Goal: Task Accomplishment & Management: Use online tool/utility

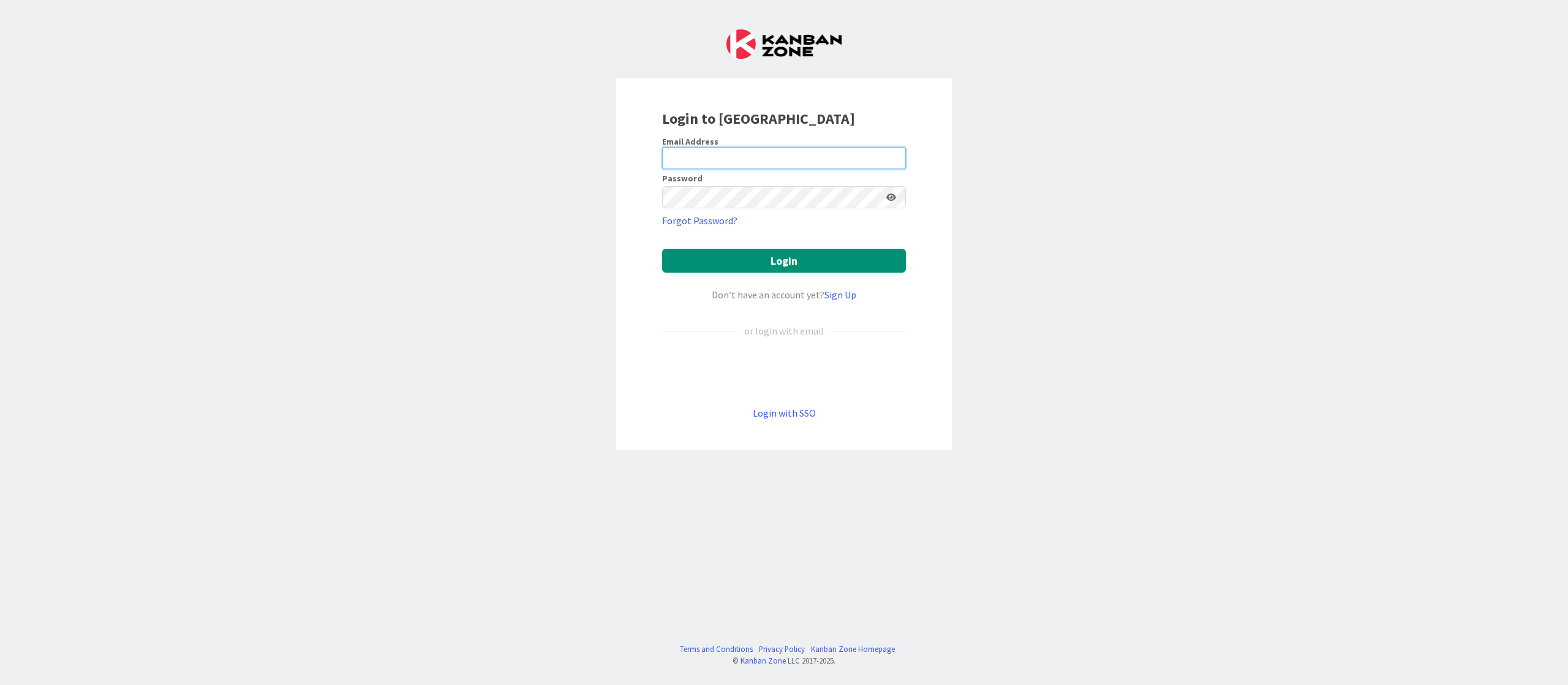
click at [718, 160] on input "email" at bounding box center [784, 157] width 244 height 22
click at [778, 417] on link "Login with SSO" at bounding box center [784, 413] width 63 height 12
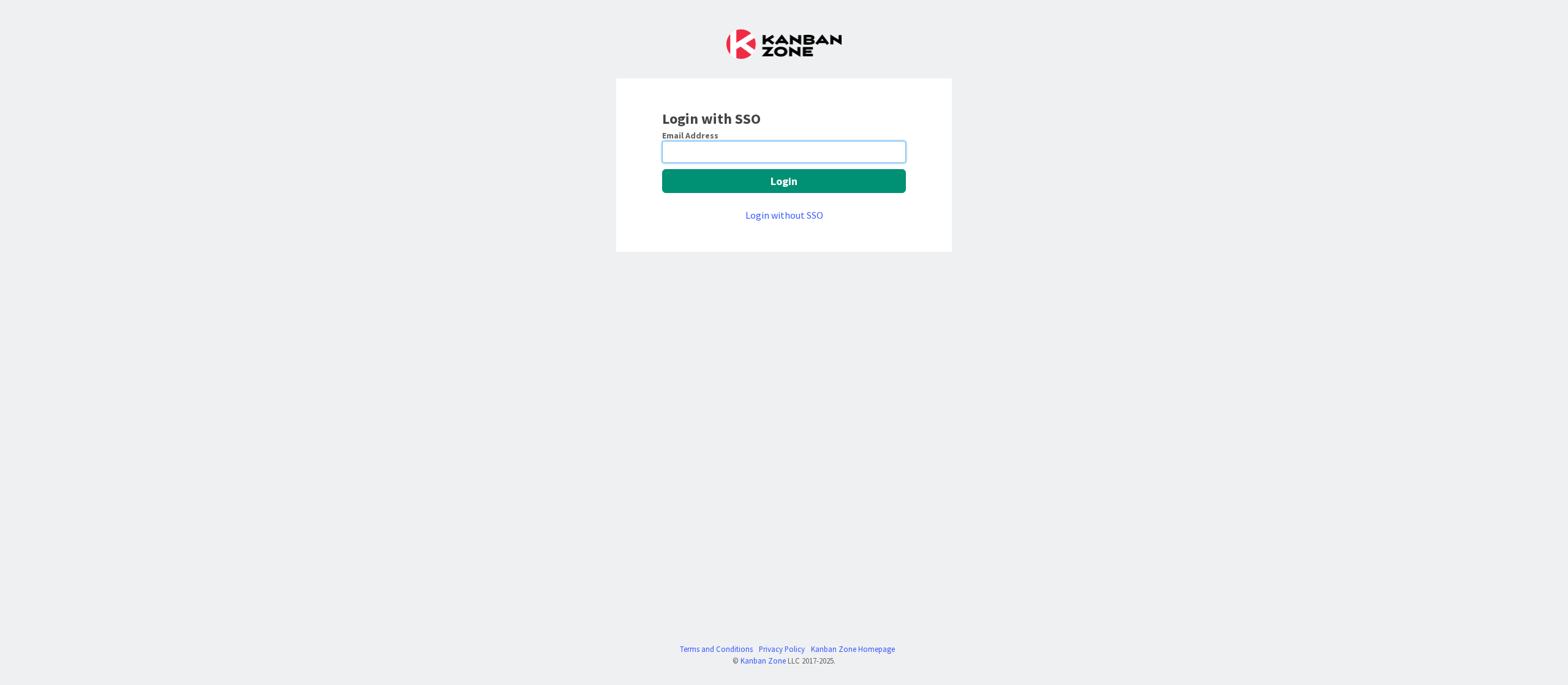
click at [745, 154] on input "email" at bounding box center [784, 151] width 244 height 22
type input "joydeep.mukherjee@mrcglobal.com"
click at [814, 186] on button "Login" at bounding box center [784, 181] width 244 height 24
